Goal: Task Accomplishment & Management: Use online tool/utility

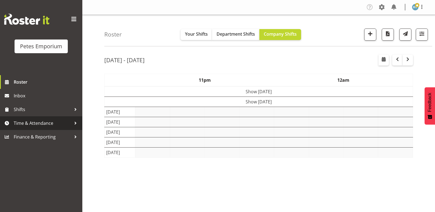
click at [28, 124] on span "Time & Attendance" at bounding box center [43, 123] width 58 height 8
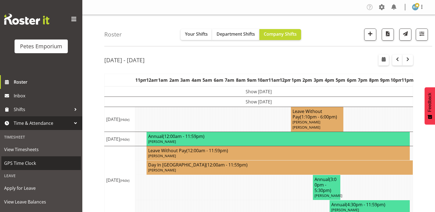
click at [24, 162] on span "GPS Time Clock" at bounding box center [41, 163] width 74 height 8
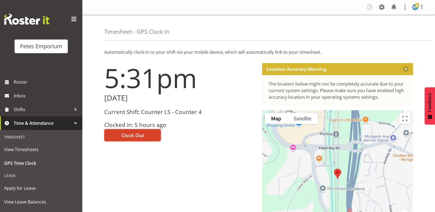
click at [132, 135] on span "Clock Out" at bounding box center [132, 135] width 23 height 7
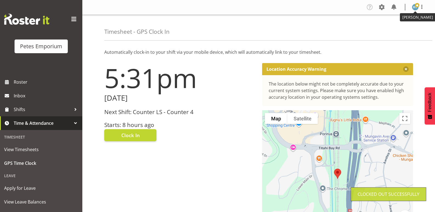
click at [415, 8] on img at bounding box center [415, 7] width 7 height 7
click at [390, 29] on link "Log Out" at bounding box center [399, 29] width 53 height 10
